Goal: Complete application form

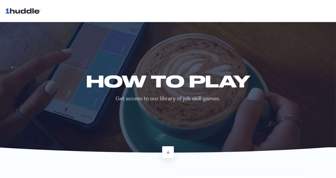
click at [186, 90] on h1 "HOW TO PLAY" at bounding box center [167, 80] width 171 height 19
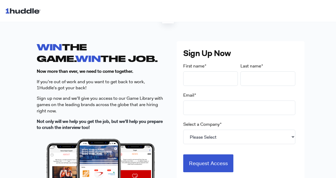
scroll to position [140, 0]
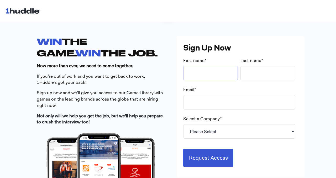
click at [191, 71] on input "First name *" at bounding box center [210, 73] width 55 height 14
type input "Anna"
click at [251, 74] on input "Last name *" at bounding box center [268, 73] width 55 height 14
type input "coyle"
click at [216, 70] on input "Anna" at bounding box center [210, 73] width 55 height 14
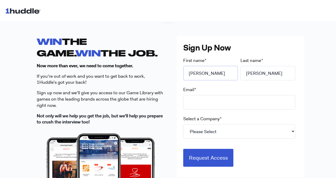
click at [214, 74] on input "Anna" at bounding box center [210, 73] width 55 height 14
type input "Annalisa"
click at [212, 105] on input "Email *" at bounding box center [239, 102] width 112 height 14
type input "annalisagrace2007@gmail.com"
click at [215, 130] on select "Please Select 7-Eleven Ace Hardware Albertsons Companies ALDI Amazon Aveanna He…" at bounding box center [239, 131] width 112 height 14
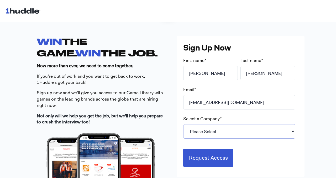
select select "Starbucks"
click at [183, 124] on select "Please Select 7-Eleven Ace Hardware Albertsons Companies ALDI Amazon Aveanna He…" at bounding box center [239, 131] width 112 height 14
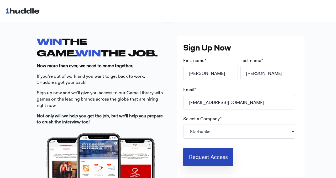
click at [217, 155] on input "Request Access" at bounding box center [208, 157] width 50 height 18
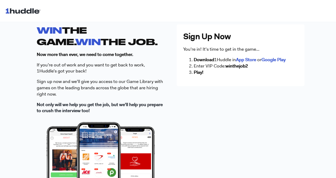
scroll to position [0, 0]
